Goal: Task Accomplishment & Management: Manage account settings

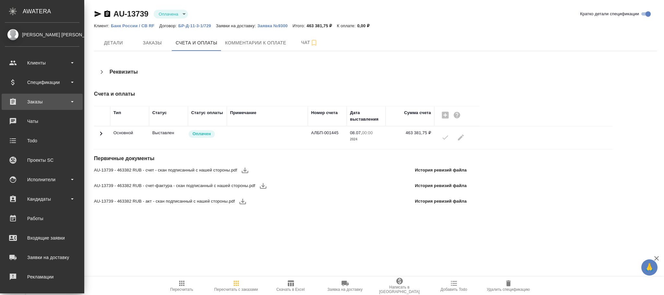
click at [42, 97] on div "Заказы" at bounding box center [42, 102] width 81 height 16
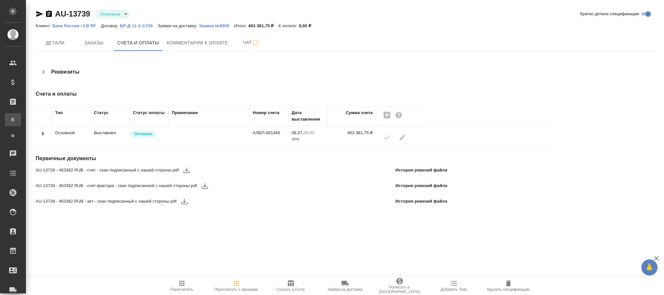
click at [10, 122] on div "Все заказы" at bounding box center [5, 119] width 10 height 6
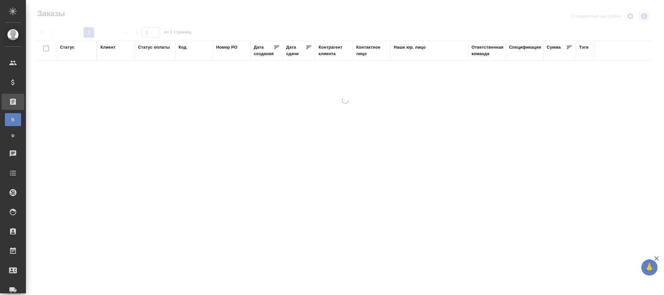
click at [183, 49] on div "Код" at bounding box center [183, 47] width 8 height 6
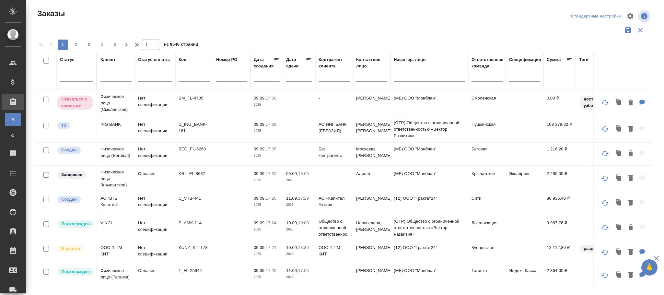
click at [183, 49] on span "из 9546 страниц" at bounding box center [181, 45] width 34 height 9
click at [186, 76] on input "text" at bounding box center [194, 78] width 31 height 8
click at [189, 77] on input "text" at bounding box center [194, 78] width 31 height 8
click at [191, 80] on input "text" at bounding box center [194, 78] width 31 height 8
click at [184, 76] on input "text" at bounding box center [194, 78] width 31 height 8
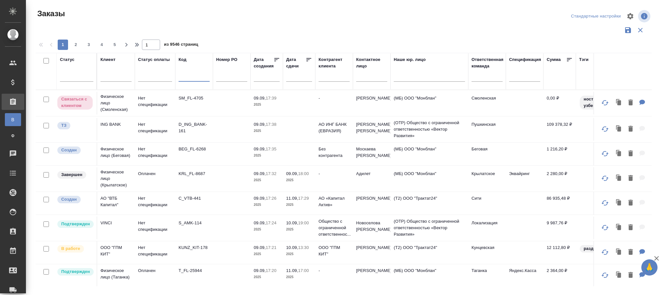
click at [184, 76] on input "text" at bounding box center [194, 78] width 31 height 8
paste input "S_NIN-37"
type input "S_NIN-37"
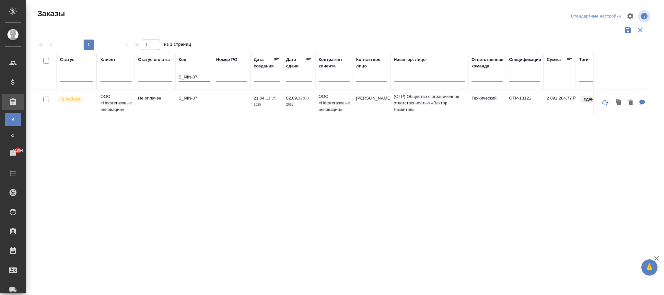
click at [238, 110] on td at bounding box center [232, 103] width 38 height 23
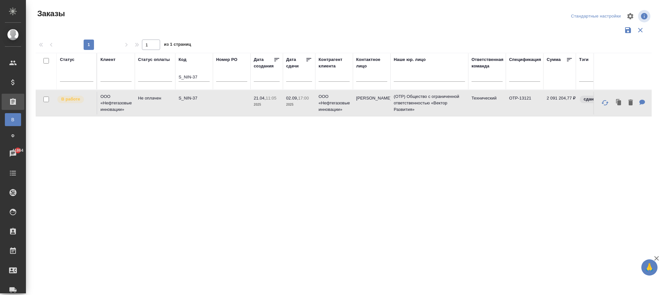
click at [238, 110] on td at bounding box center [232, 103] width 38 height 23
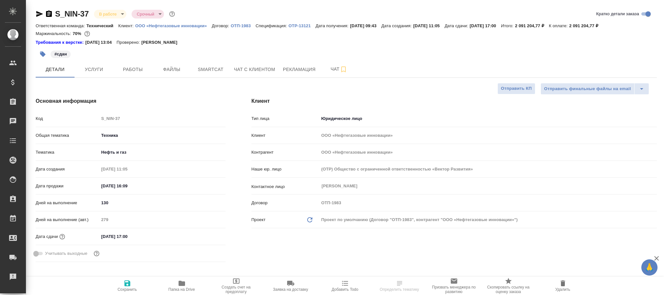
select select "RU"
click at [131, 68] on span "Работы" at bounding box center [132, 69] width 31 height 8
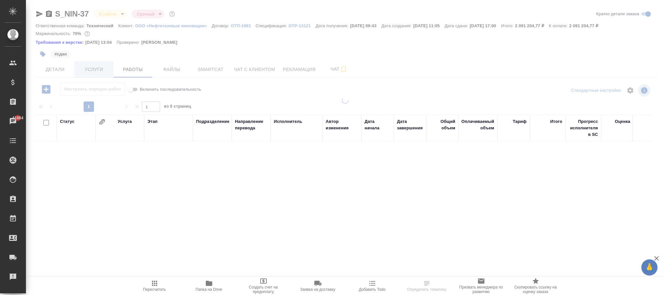
click at [93, 70] on span "Услуги" at bounding box center [93, 69] width 31 height 8
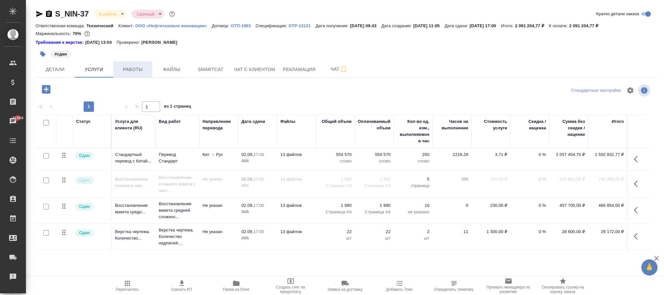
click at [136, 71] on span "Работы" at bounding box center [132, 69] width 31 height 8
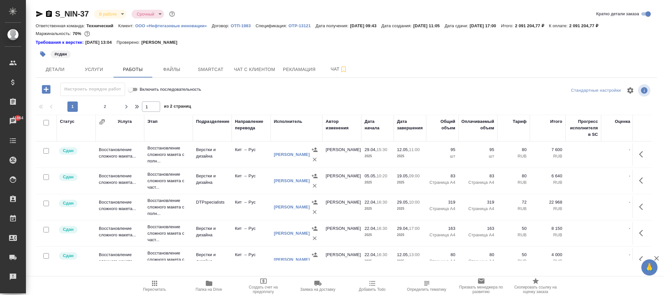
scroll to position [549, 0]
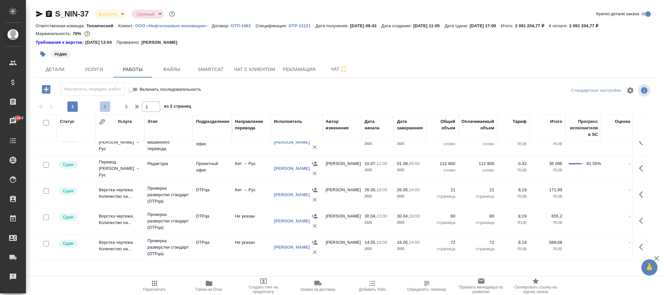
click at [104, 104] on span "2" at bounding box center [105, 106] width 10 height 6
type input "2"
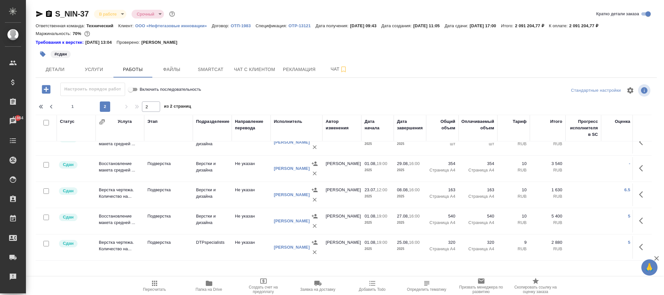
scroll to position [416, 0]
click at [46, 89] on icon "button" at bounding box center [46, 89] width 11 height 11
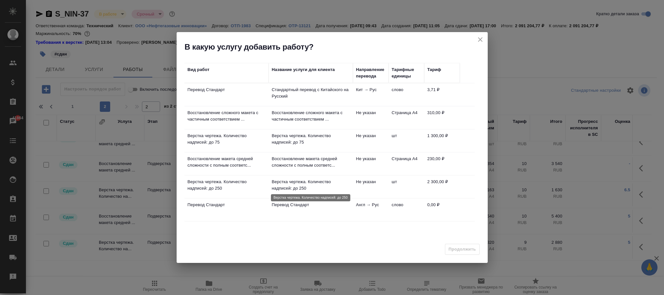
scroll to position [21, 0]
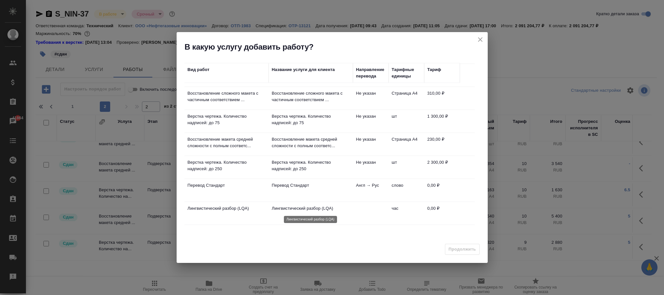
click at [338, 207] on p "Лингвистический разбор (LQA)" at bounding box center [311, 208] width 78 height 6
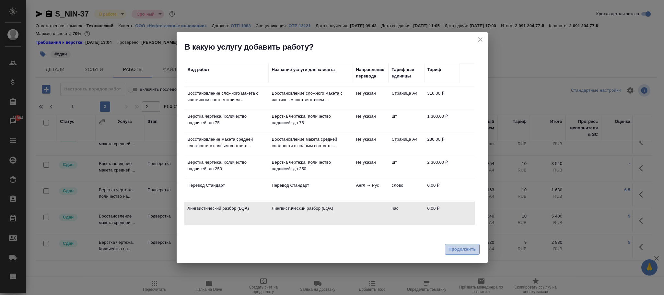
click at [460, 251] on span "Продолжить" at bounding box center [461, 249] width 27 height 7
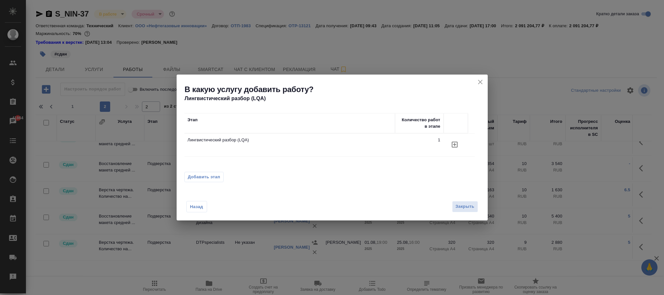
click at [207, 174] on span "Добавить этап" at bounding box center [204, 177] width 32 height 6
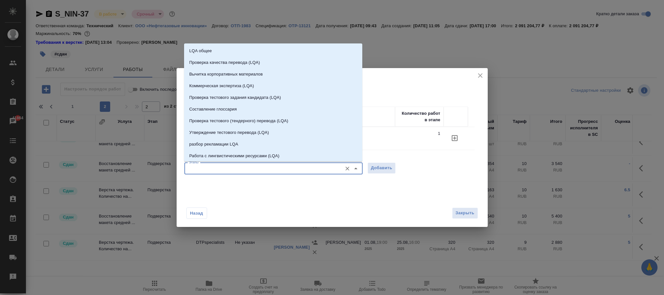
click at [223, 168] on input "Этапы" at bounding box center [262, 169] width 153 height 8
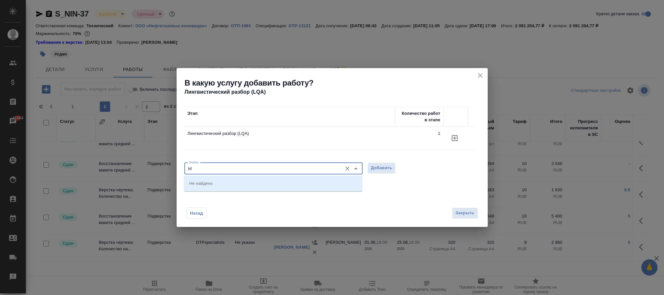
type input "h"
click at [262, 182] on p "Работа с лингвистическими ресурсами (LQA)" at bounding box center [234, 183] width 90 height 6
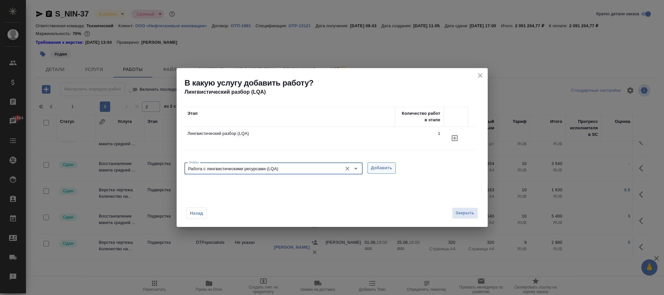
type input "Работа с лингвистическими ресурсами (LQA)"
click at [391, 168] on button "Добавить" at bounding box center [381, 167] width 29 height 11
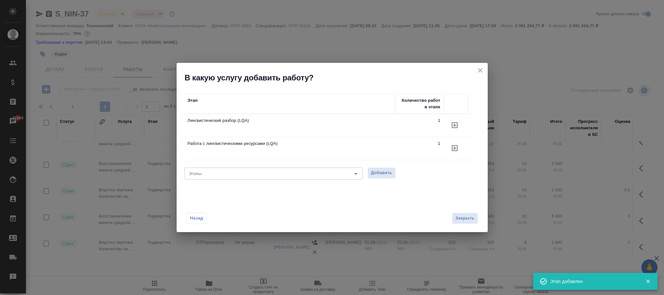
click at [466, 209] on div "Назад Закрыть" at bounding box center [332, 214] width 311 height 36
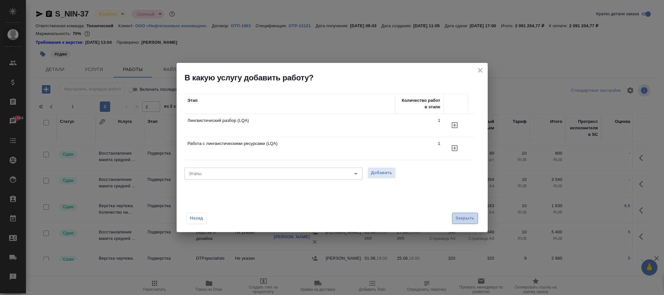
click at [466, 218] on span "Закрыть" at bounding box center [465, 217] width 19 height 7
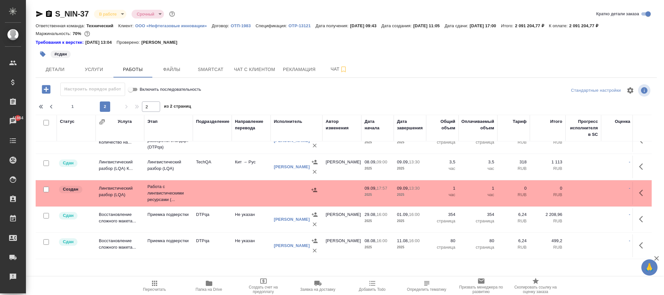
scroll to position [146, 0]
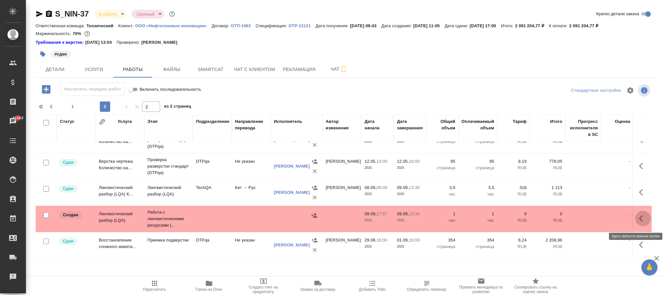
click at [639, 217] on icon "button" at bounding box center [643, 218] width 8 height 8
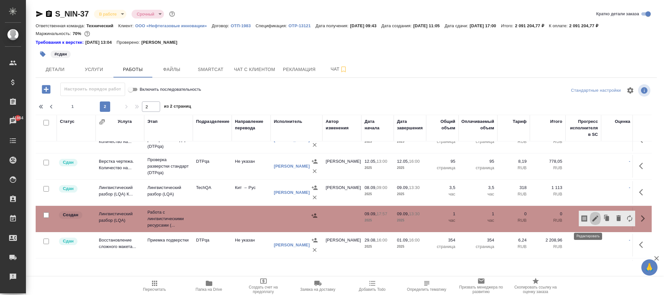
click at [591, 220] on icon "button" at bounding box center [595, 218] width 8 height 8
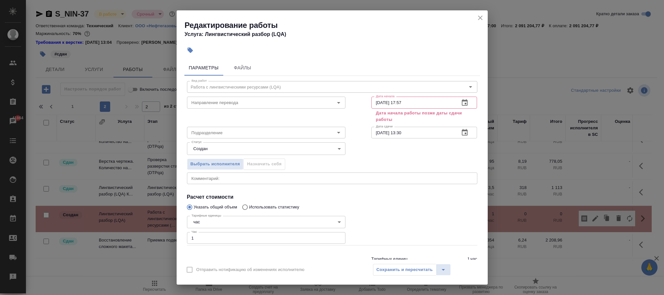
click at [416, 102] on input "[DATE] 17:57" at bounding box center [412, 103] width 83 height 12
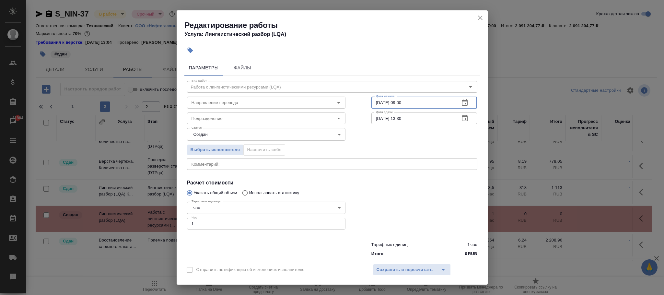
type input "[DATE] 09:00"
click at [414, 115] on input "[DATE] 13:30" at bounding box center [412, 118] width 83 height 12
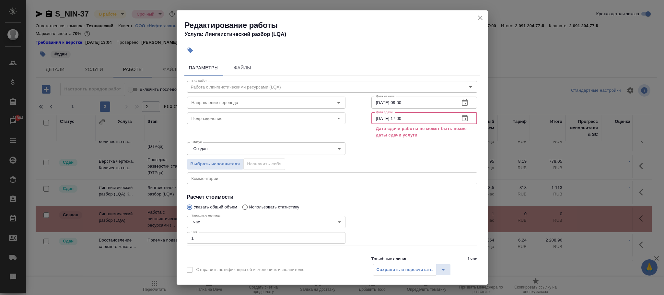
type input "[DATE] 17:00"
click at [401, 163] on div "Выбрать исполнителя Назначить себя" at bounding box center [332, 163] width 316 height 40
drag, startPoint x: 354, startPoint y: 131, endPoint x: 365, endPoint y: 128, distance: 11.4
click at [358, 130] on div "Статус Создан created Статус" at bounding box center [332, 148] width 316 height 42
click at [394, 265] on div "Сохранить и пересчитать" at bounding box center [412, 270] width 78 height 12
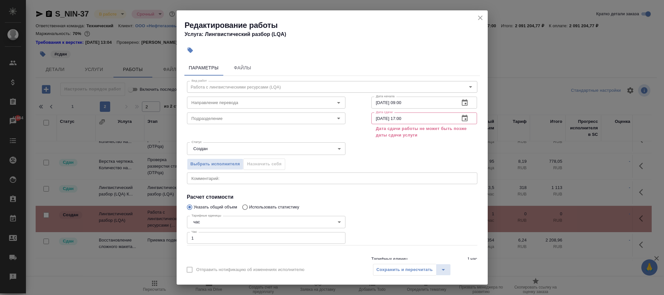
click at [482, 18] on icon "close" at bounding box center [480, 18] width 8 height 8
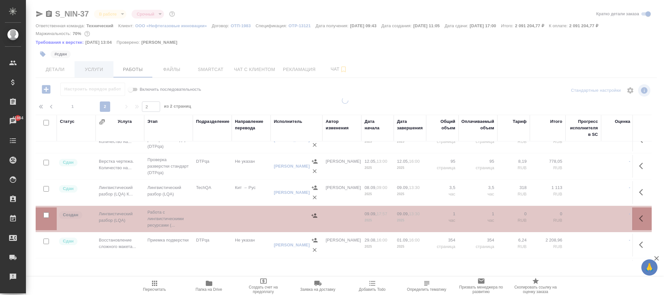
click at [93, 69] on div at bounding box center [345, 138] width 638 height 277
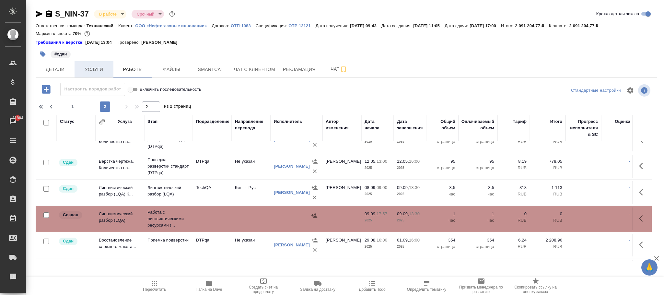
click at [99, 71] on span "Услуги" at bounding box center [93, 69] width 31 height 8
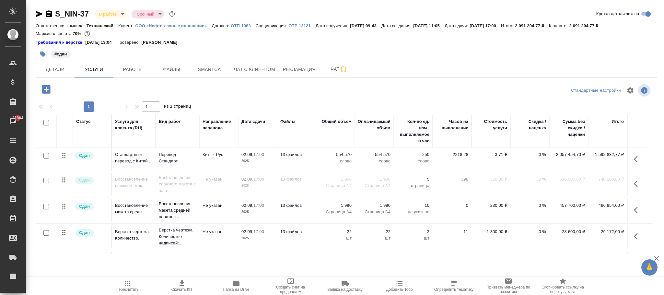
scroll to position [77, 0]
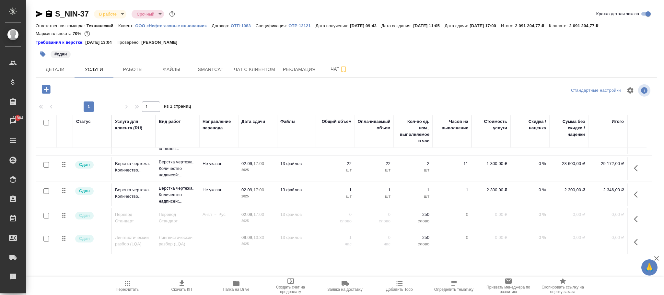
click at [635, 238] on icon "button" at bounding box center [638, 242] width 8 height 8
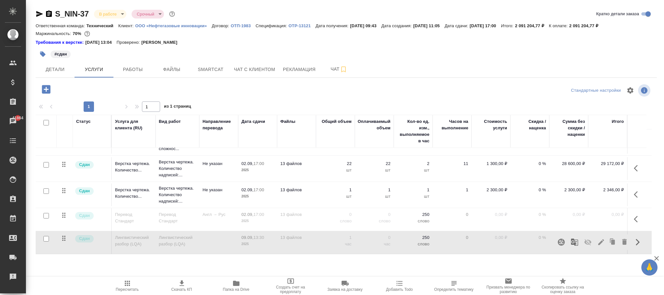
click at [602, 238] on icon "button" at bounding box center [601, 242] width 8 height 8
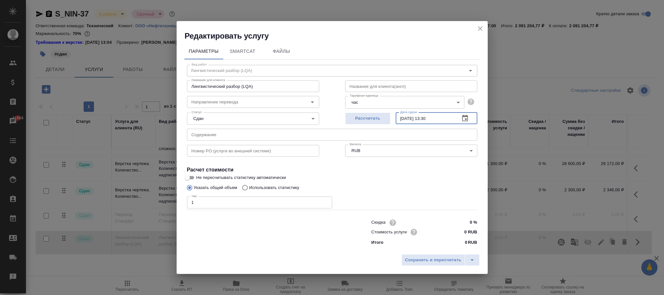
click at [441, 116] on input "[DATE] 13:30" at bounding box center [425, 118] width 59 height 12
type input "[DATE] 17:00"
click at [424, 257] on span "Сохранить и пересчитать" at bounding box center [433, 259] width 56 height 7
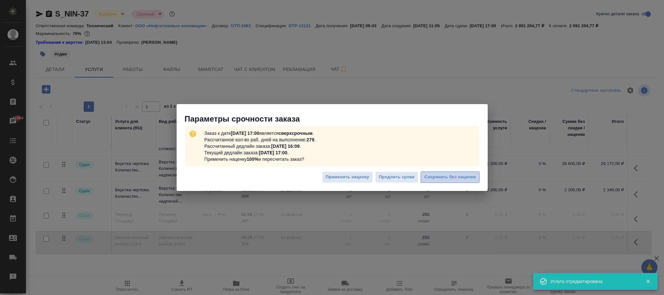
click at [446, 176] on span "Сохранить без наценки" at bounding box center [450, 176] width 52 height 7
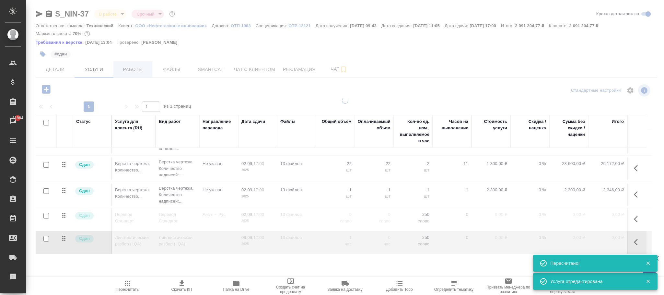
click at [136, 72] on div at bounding box center [345, 135] width 638 height 271
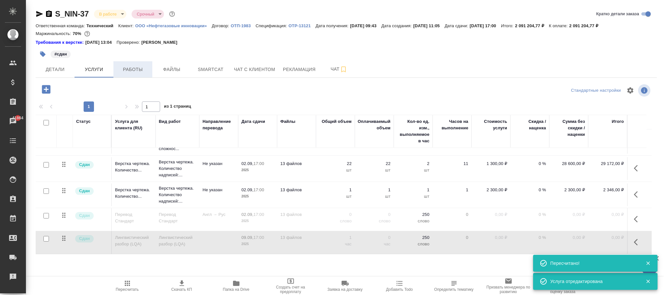
drag, startPoint x: 135, startPoint y: 71, endPoint x: 632, endPoint y: 120, distance: 498.8
click at [136, 71] on span "Работы" at bounding box center [132, 69] width 31 height 8
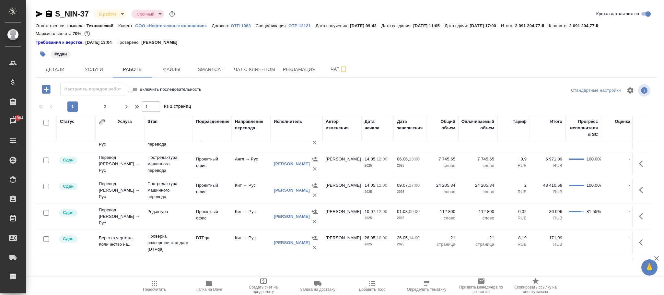
scroll to position [549, 0]
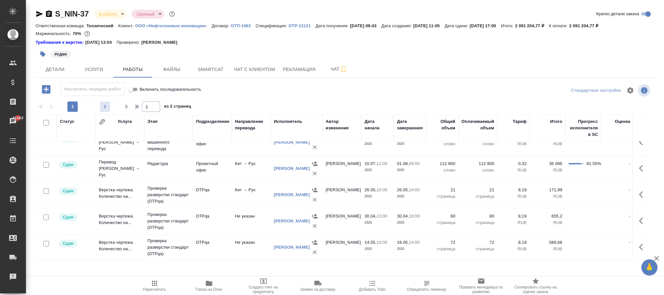
click at [107, 105] on span "2" at bounding box center [105, 106] width 10 height 6
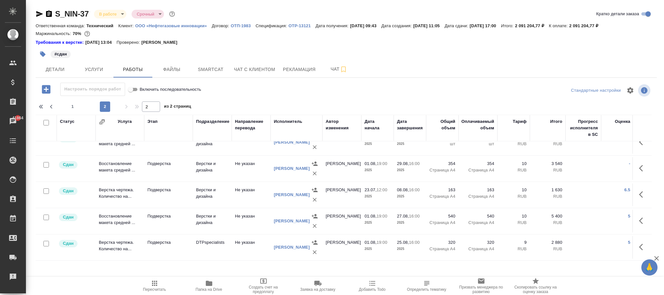
type input "2"
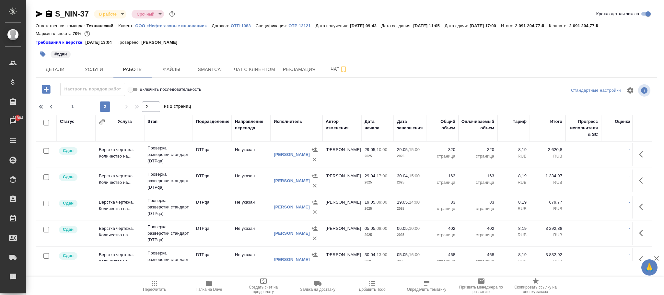
scroll to position [194, 0]
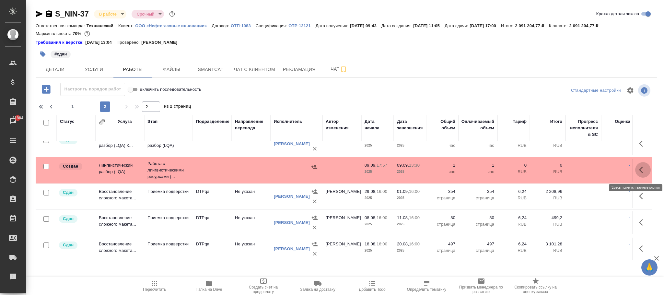
click at [639, 170] on icon "button" at bounding box center [643, 170] width 8 height 8
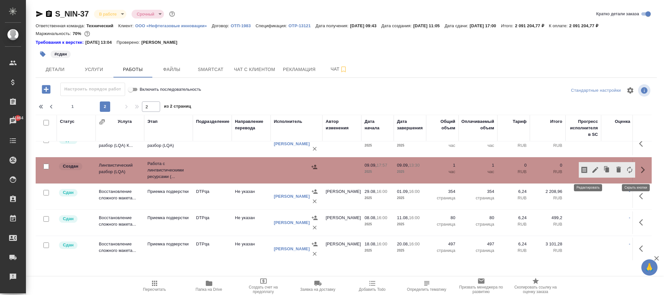
click at [591, 173] on icon "button" at bounding box center [595, 170] width 8 height 8
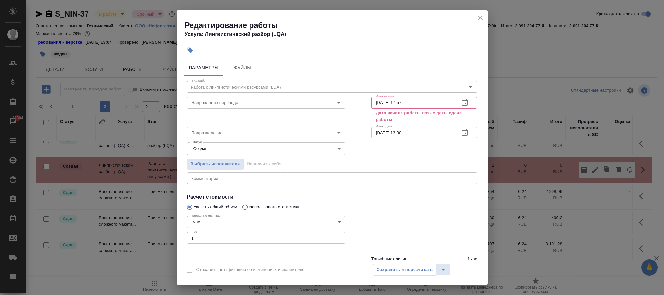
click at [413, 134] on input "[DATE] 13:30" at bounding box center [412, 133] width 83 height 12
type input "[DATE] 17:00"
click at [415, 103] on input "[DATE] 17:57" at bounding box center [412, 103] width 83 height 12
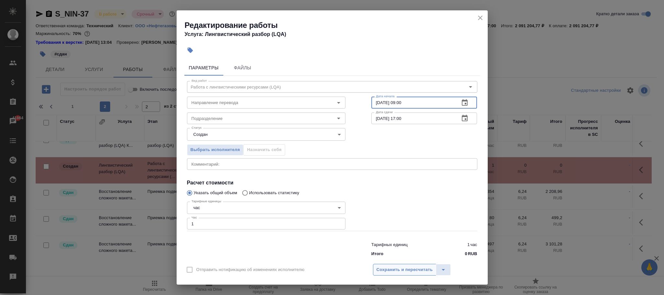
type input "[DATE] 09:00"
click at [408, 270] on span "Сохранить и пересчитать" at bounding box center [405, 269] width 56 height 7
